Goal: Task Accomplishment & Management: Use online tool/utility

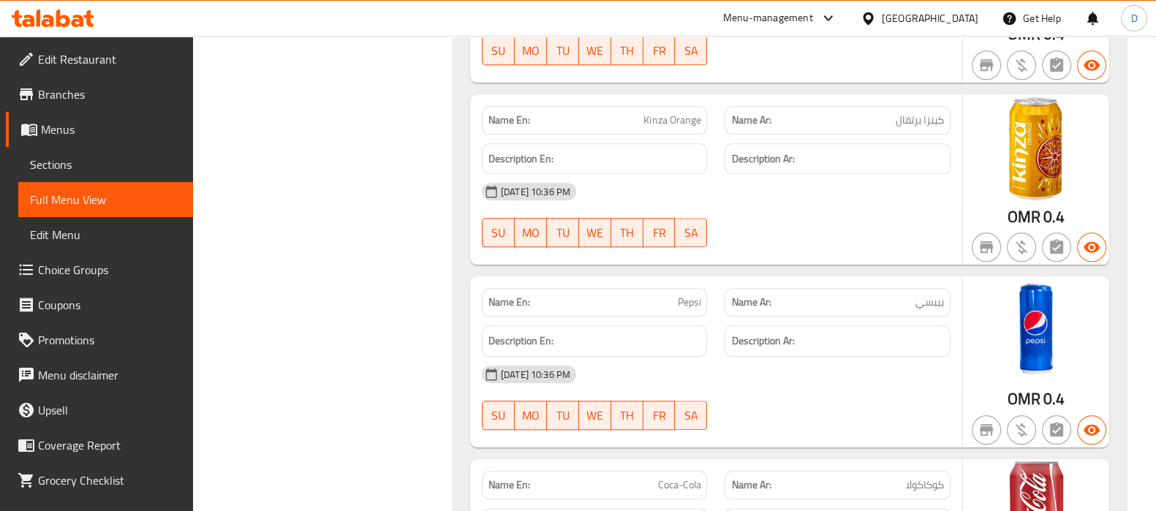
scroll to position [22861, 0]
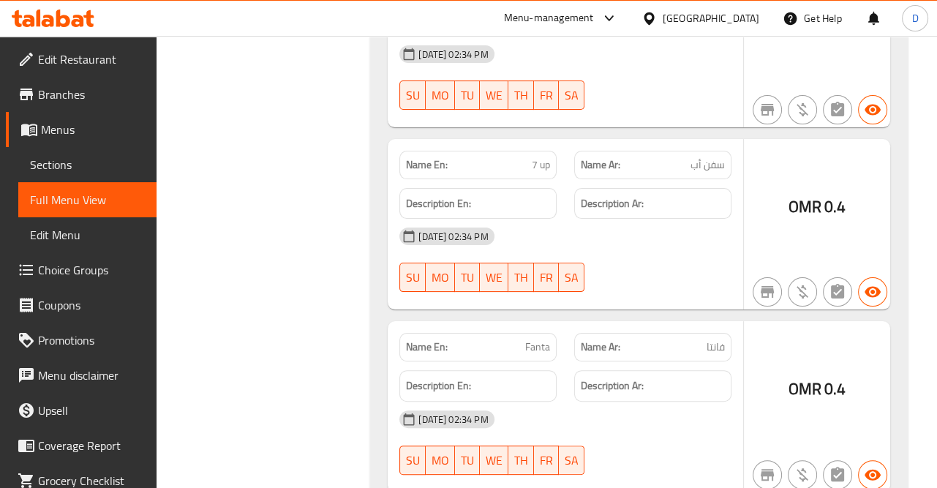
scroll to position [28447, 0]
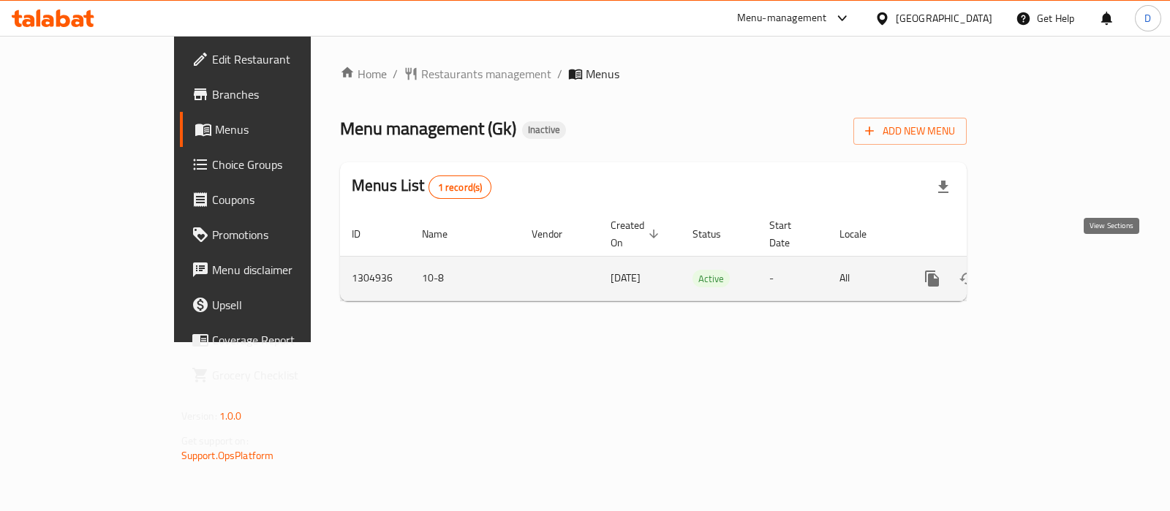
click at [1047, 270] on icon "enhanced table" at bounding box center [1038, 279] width 18 height 18
click at [1055, 261] on link "enhanced table" at bounding box center [1037, 278] width 35 height 35
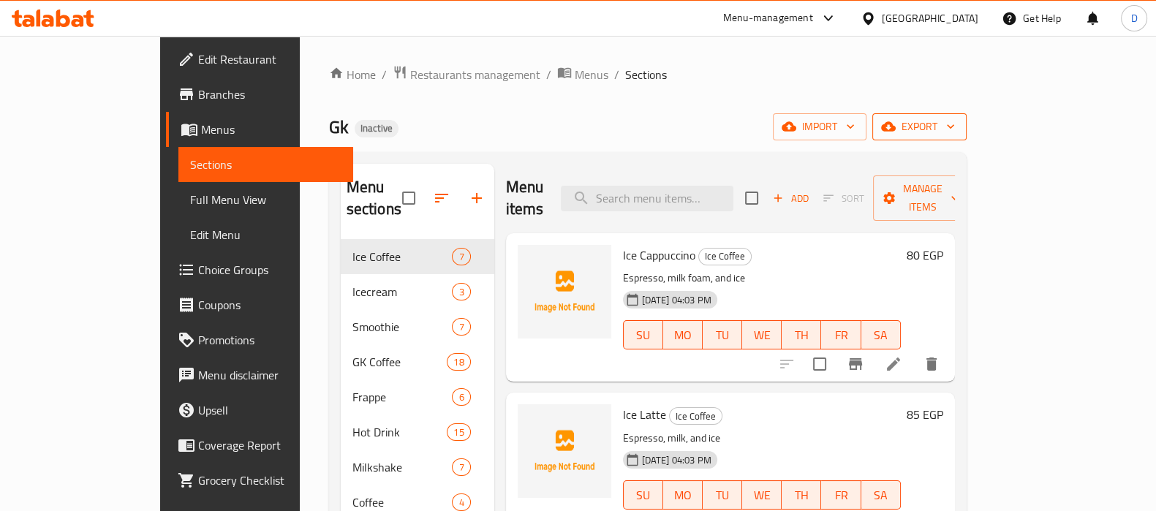
click at [955, 120] on span "export" at bounding box center [919, 127] width 71 height 18
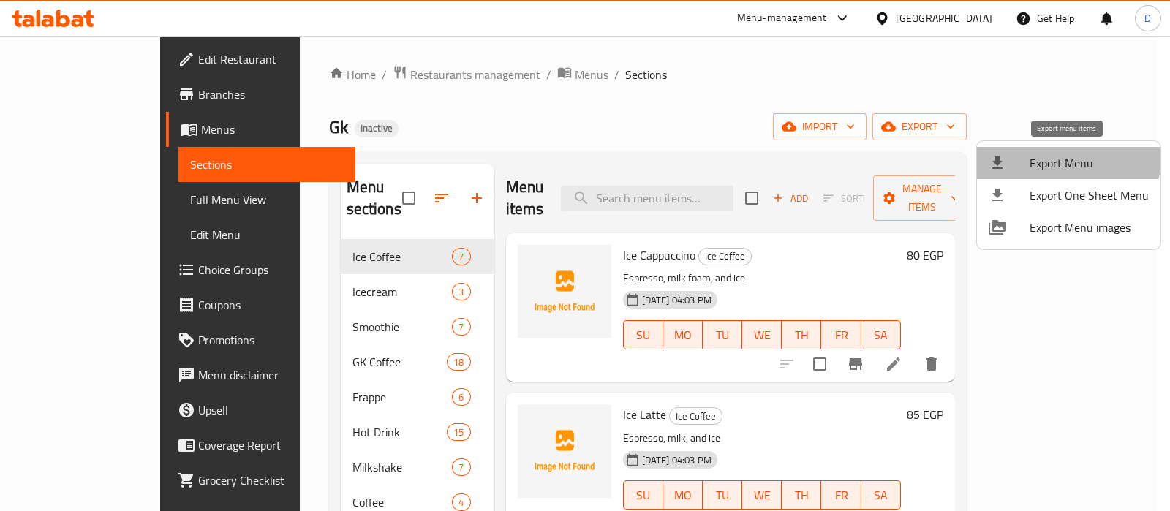
click at [1046, 154] on span "Export Menu" at bounding box center [1089, 163] width 119 height 18
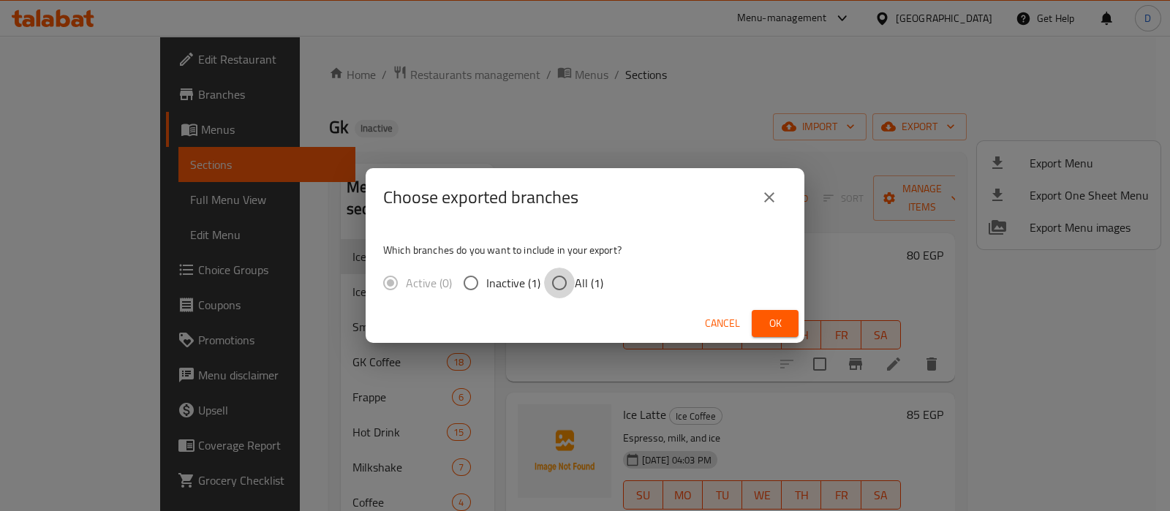
click at [567, 285] on input "All (1)" at bounding box center [559, 283] width 31 height 31
radio input "true"
click at [767, 315] on span "Ok" at bounding box center [775, 324] width 23 height 18
